Goal: Task Accomplishment & Management: Manage account settings

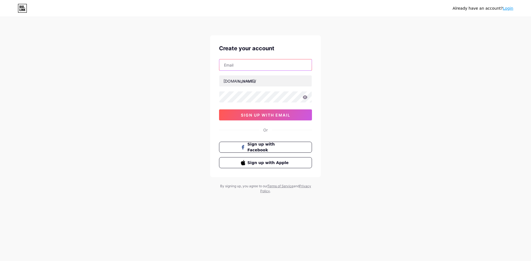
click at [261, 69] on input "text" at bounding box center [265, 64] width 92 height 11
paste input "[EMAIL_ADDRESS][DOMAIN_NAME]"
type input "[EMAIL_ADDRESS][DOMAIN_NAME]"
paste input "hardcoregym"
type input "hardcoregym"
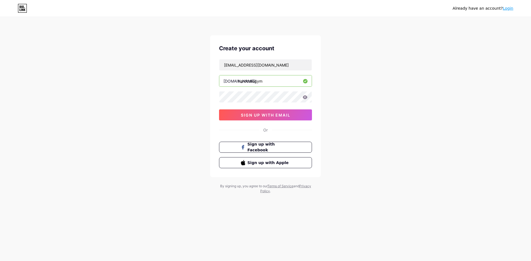
click at [401, 82] on div "Already have an account? Login Create your account [EMAIL_ADDRESS][DOMAIN_NAME]…" at bounding box center [265, 106] width 531 height 212
click at [269, 119] on button "sign up with email" at bounding box center [265, 115] width 93 height 11
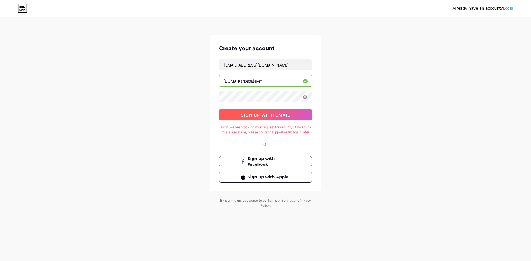
click at [272, 111] on button "sign up with email" at bounding box center [265, 115] width 93 height 11
click at [506, 8] on link "Login" at bounding box center [508, 8] width 11 height 4
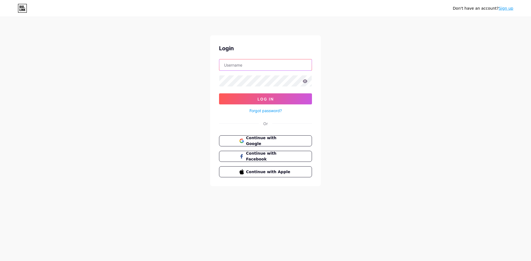
click at [244, 64] on input "text" at bounding box center [265, 64] width 92 height 11
paste input "Hardcoregym"
type input "Hardcoregym"
click at [219, 94] on button "Log In" at bounding box center [265, 99] width 93 height 11
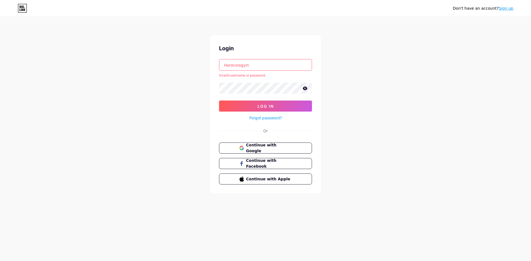
click at [380, 58] on div "Don't have an account? Sign up Login Hardcoregym Invalid username or password. …" at bounding box center [265, 105] width 531 height 211
